Goal: Task Accomplishment & Management: Use online tool/utility

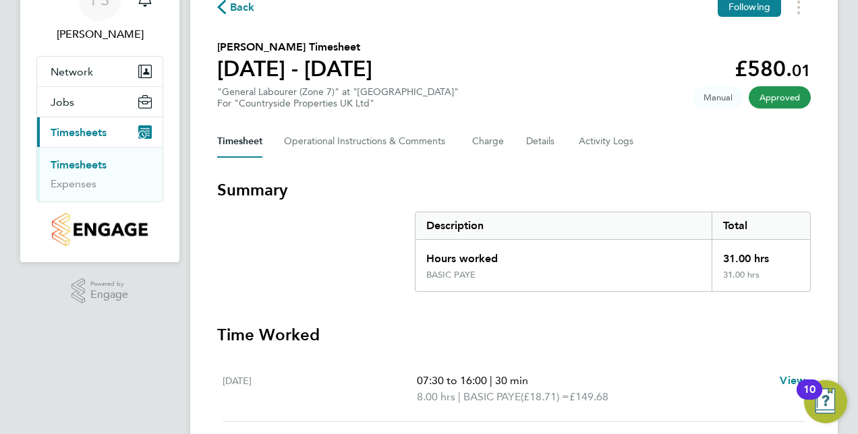
scroll to position [70, 0]
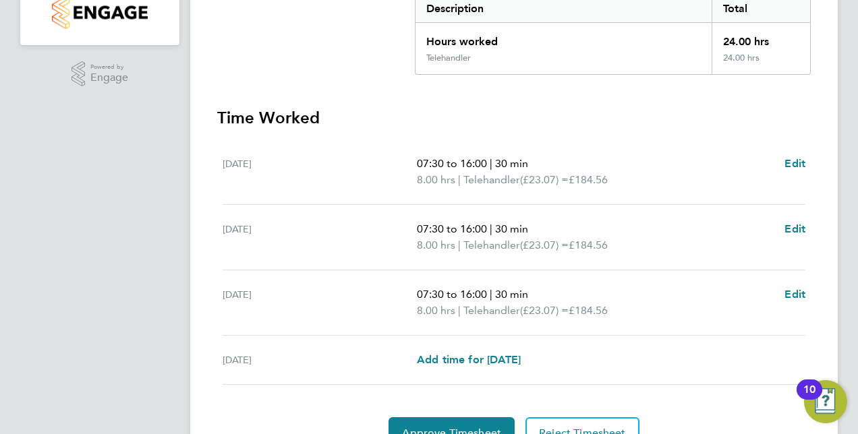
scroll to position [358, 0]
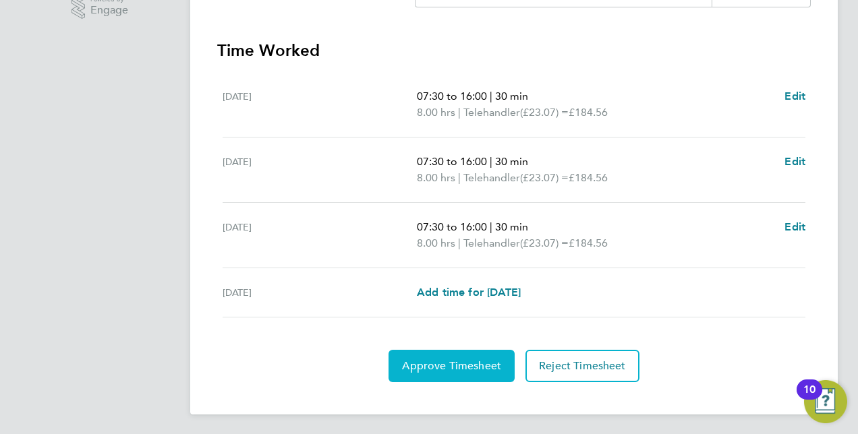
click at [452, 368] on span "Approve Timesheet" at bounding box center [451, 365] width 99 height 13
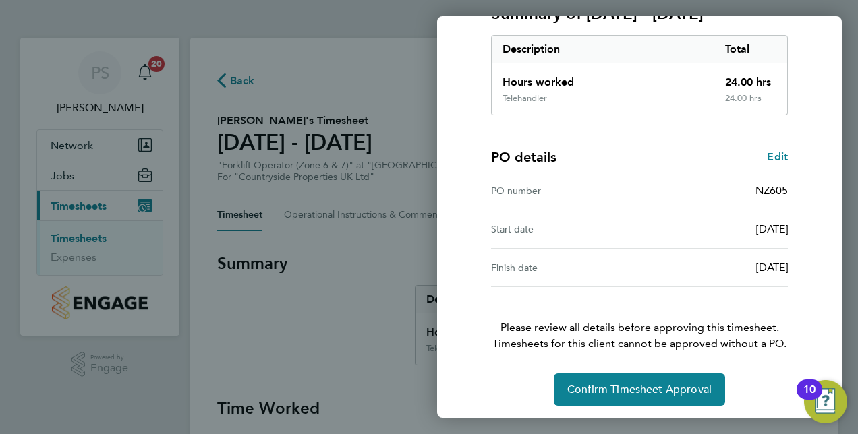
scroll to position [210, 0]
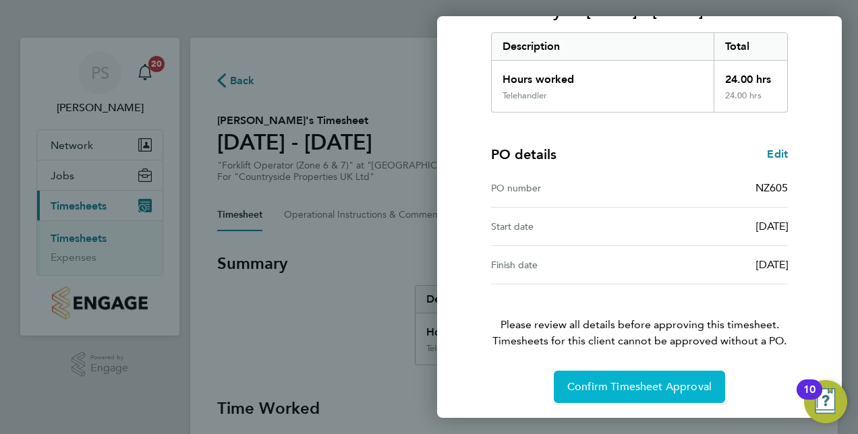
click at [651, 384] on span "Confirm Timesheet Approval" at bounding box center [639, 386] width 144 height 13
